Goal: Find contact information: Find contact information

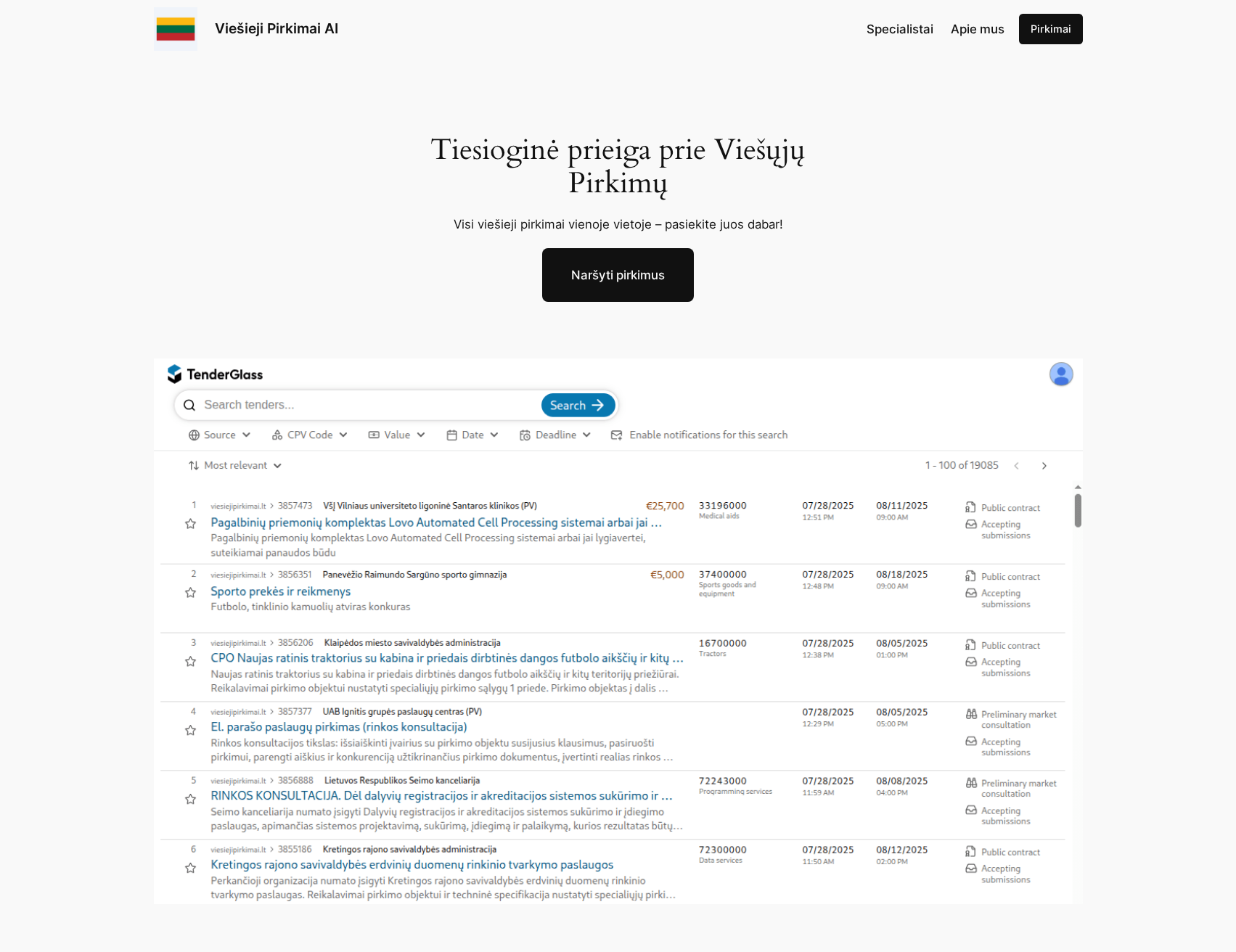
click at [967, 25] on span "Apie mus" at bounding box center [978, 29] width 54 height 14
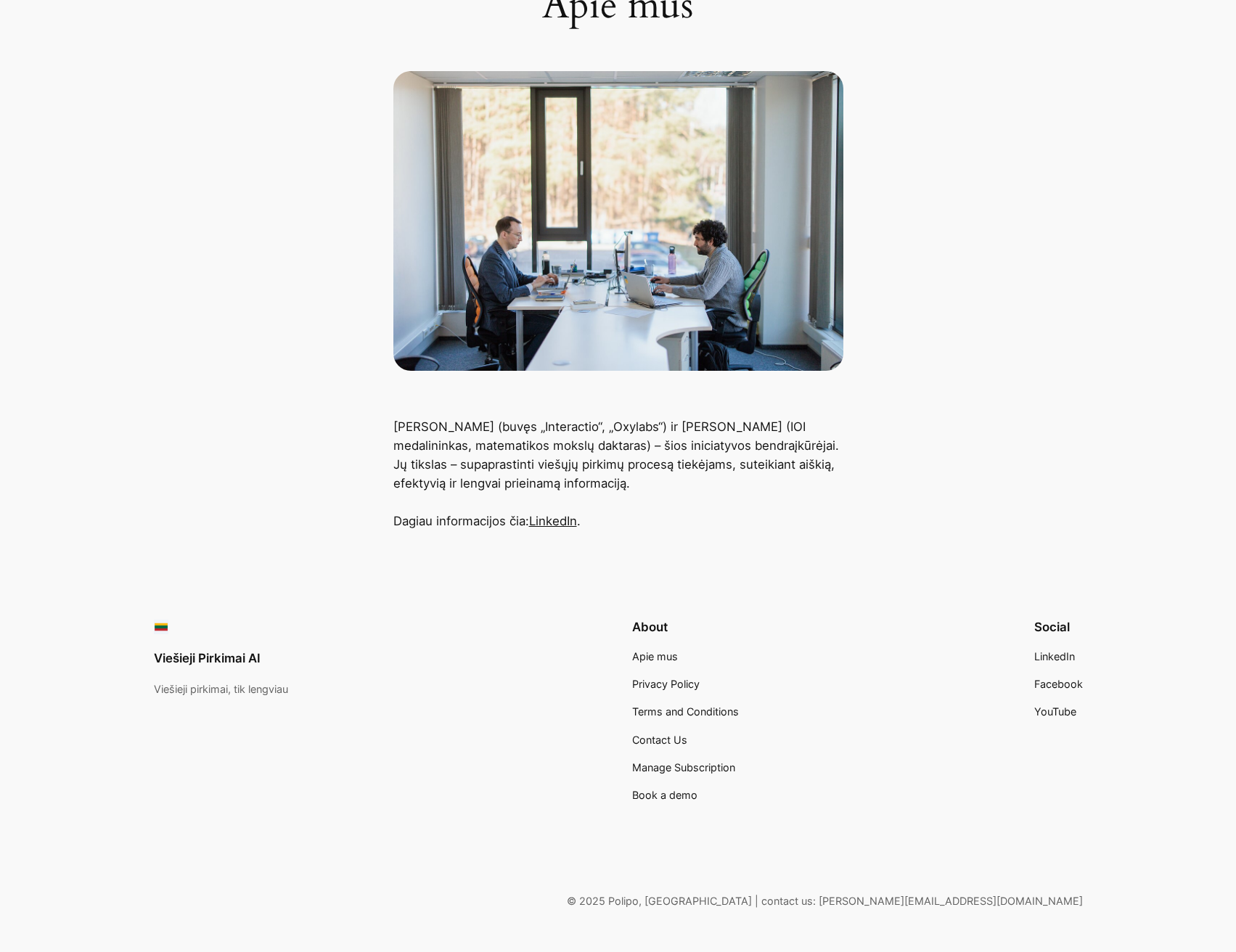
scroll to position [210, 0]
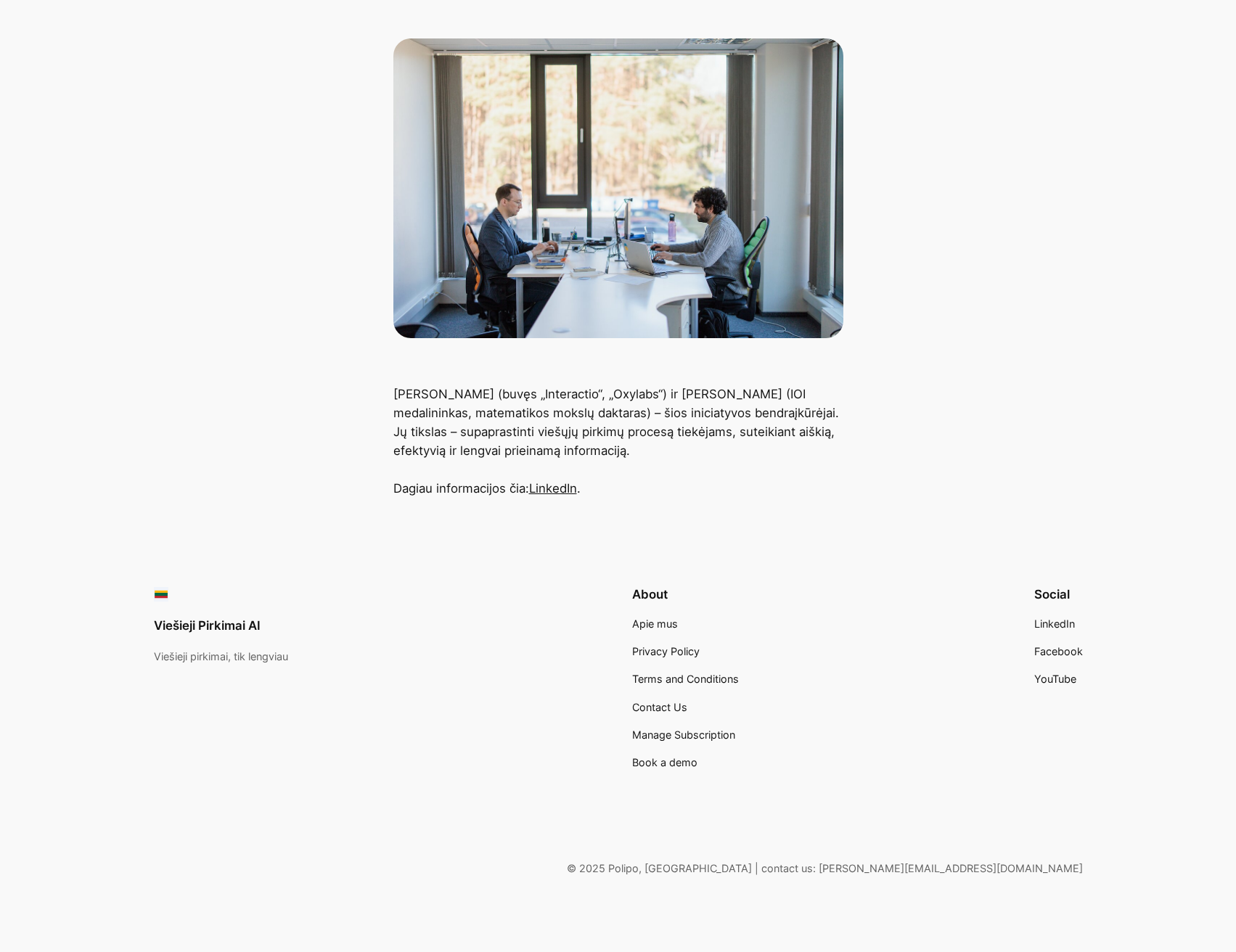
click at [650, 621] on span "Apie mus" at bounding box center [655, 624] width 46 height 12
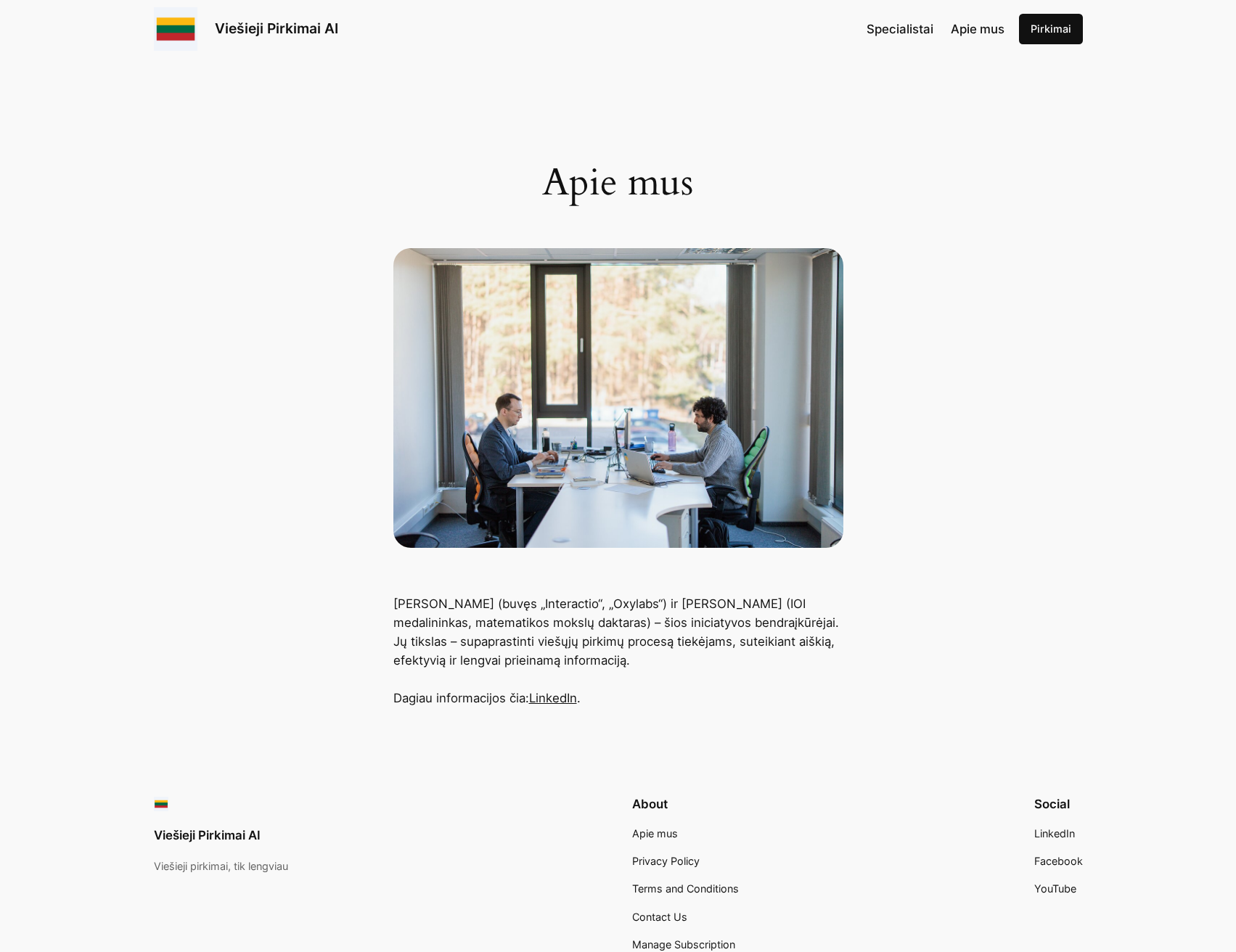
click at [906, 27] on span "Specialistai" at bounding box center [900, 29] width 67 height 14
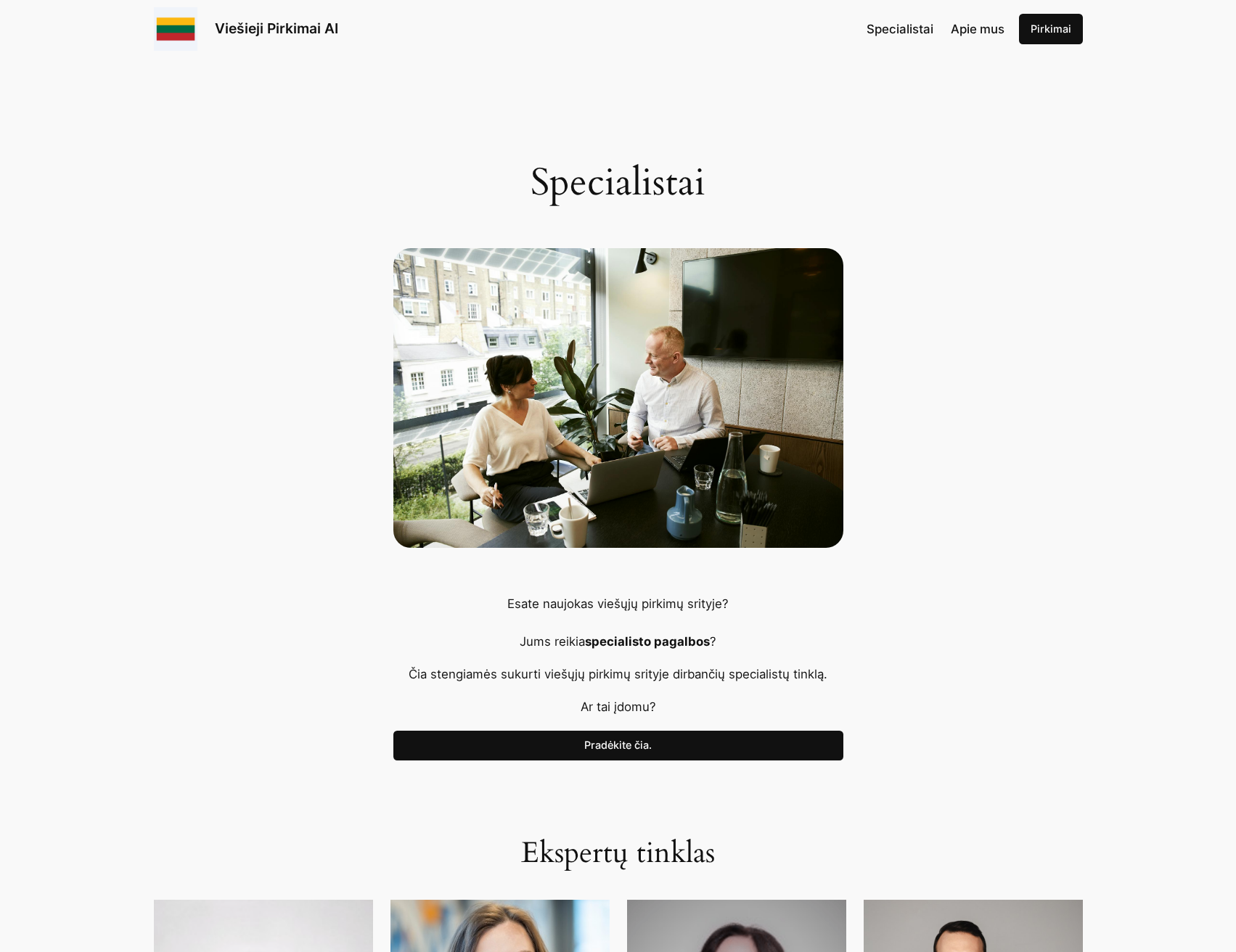
click at [1052, 28] on link "Pirkimai" at bounding box center [1051, 29] width 64 height 30
